Goal: Download file/media

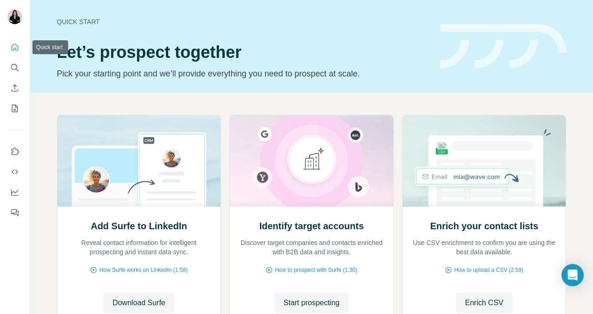
click at [12, 45] on icon "Quick start" at bounding box center [15, 47] width 7 height 7
click at [16, 24] on div at bounding box center [14, 17] width 15 height 17
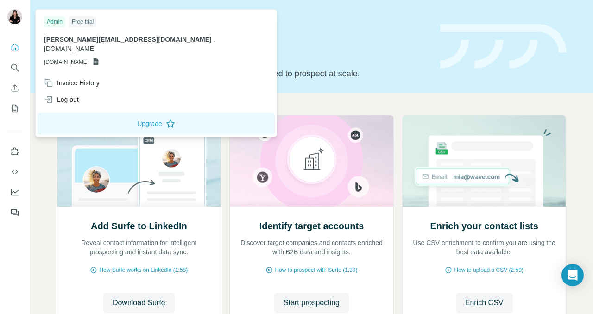
click at [294, 77] on p "Pick your starting point and we’ll provide everything you need to prospect at s…" at bounding box center [243, 73] width 372 height 13
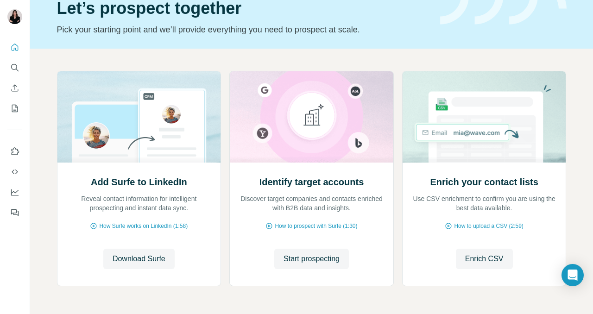
scroll to position [76, 0]
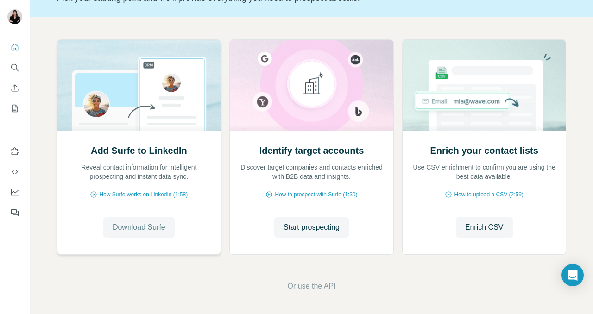
click at [134, 220] on button "Download Surfe" at bounding box center [138, 227] width 71 height 20
